Goal: Task Accomplishment & Management: Manage account settings

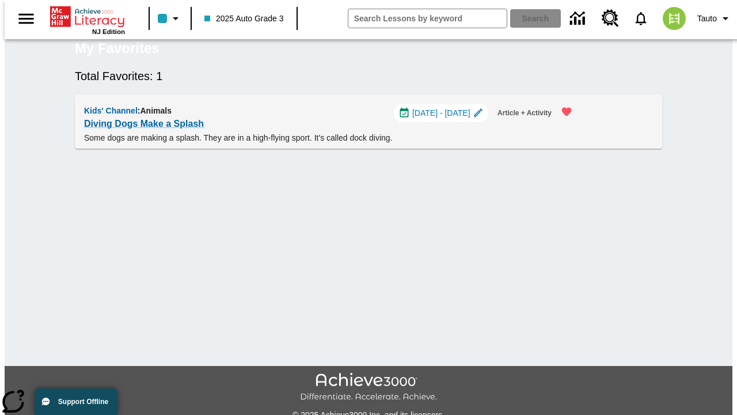
click at [447, 119] on span "[DATE] - [DATE]" at bounding box center [441, 113] width 58 height 12
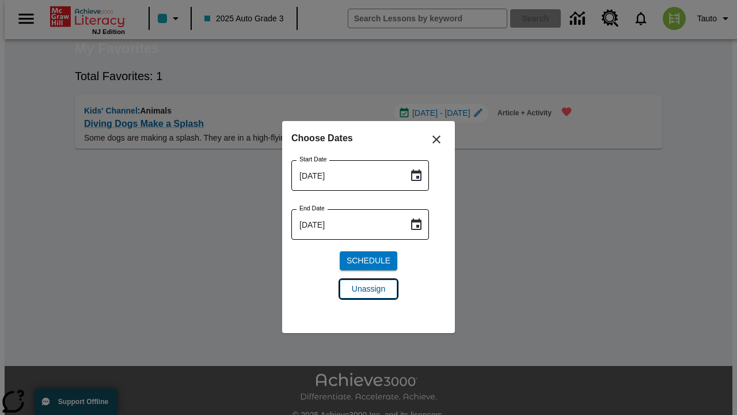
click at [368, 288] on span "Unassign" at bounding box center [368, 289] width 33 height 12
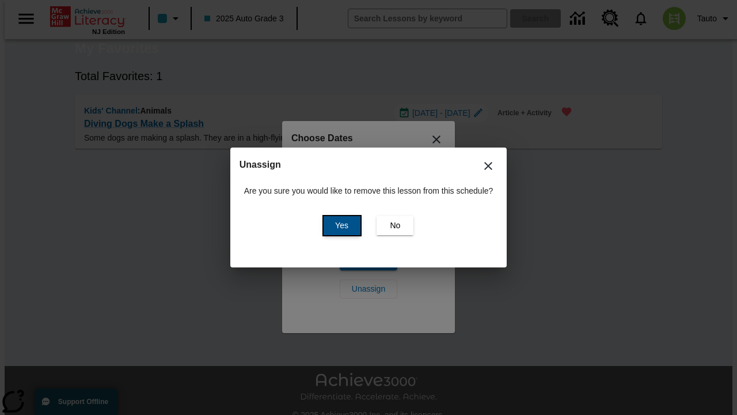
click at [340, 225] on span "Yes" at bounding box center [341, 225] width 13 height 12
